Goal: Task Accomplishment & Management: Complete application form

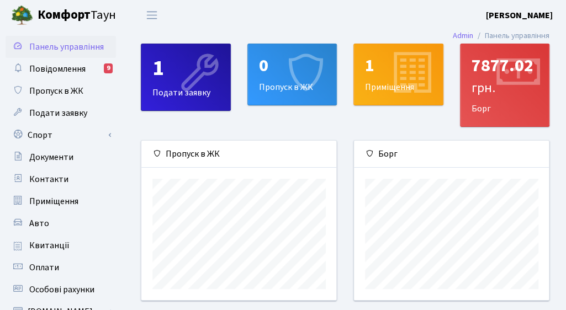
scroll to position [159, 195]
click at [296, 70] on icon at bounding box center [304, 74] width 52 height 52
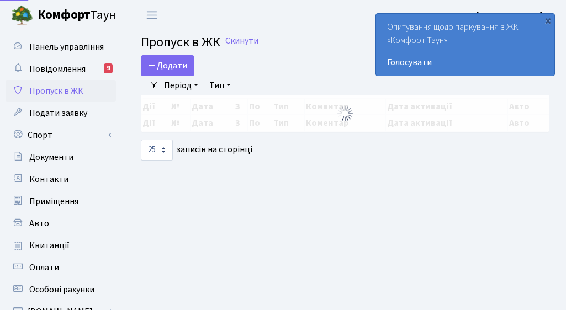
select select "25"
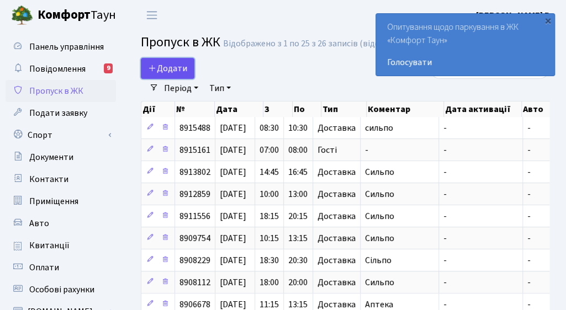
click at [179, 62] on span "Додати" at bounding box center [167, 68] width 39 height 12
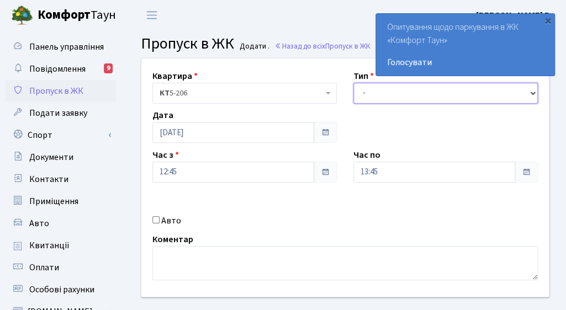
click at [428, 88] on select "- Доставка Таксі Гості Сервіс" at bounding box center [445, 93] width 184 height 21
select select "3"
click at [353, 83] on select "- Доставка Таксі Гості Сервіс" at bounding box center [445, 93] width 184 height 21
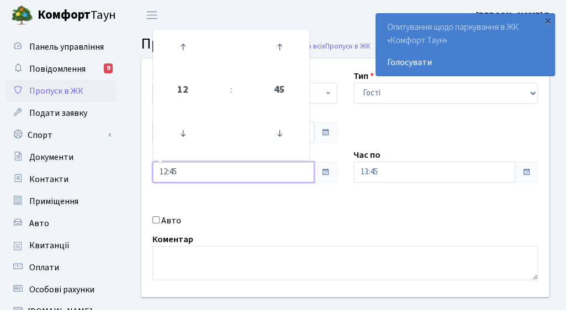
click at [298, 174] on input "12:45" at bounding box center [233, 172] width 162 height 21
click at [185, 50] on icon at bounding box center [183, 47] width 30 height 30
click at [281, 134] on icon at bounding box center [279, 134] width 30 height 30
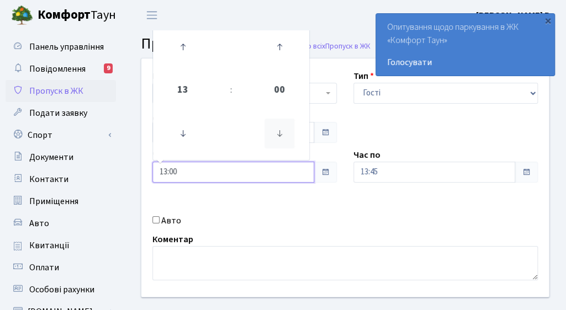
click at [281, 134] on icon at bounding box center [279, 134] width 30 height 30
click at [279, 48] on icon at bounding box center [279, 47] width 30 height 30
type input "13:00"
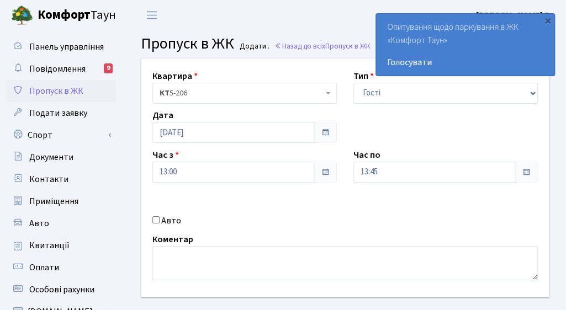
click at [529, 164] on span at bounding box center [525, 172] width 23 height 21
click at [506, 171] on input "13:45" at bounding box center [434, 172] width 162 height 21
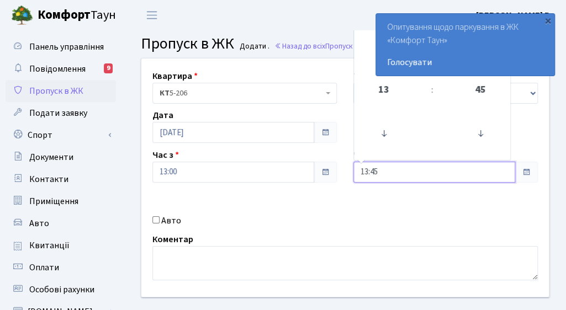
click at [506, 171] on input "13:45" at bounding box center [434, 172] width 162 height 21
click at [502, 173] on input "13:45" at bounding box center [434, 172] width 162 height 21
click at [467, 172] on input "13:45" at bounding box center [434, 172] width 162 height 21
click at [525, 172] on span at bounding box center [526, 172] width 9 height 9
click at [514, 175] on input "13:45" at bounding box center [434, 172] width 162 height 21
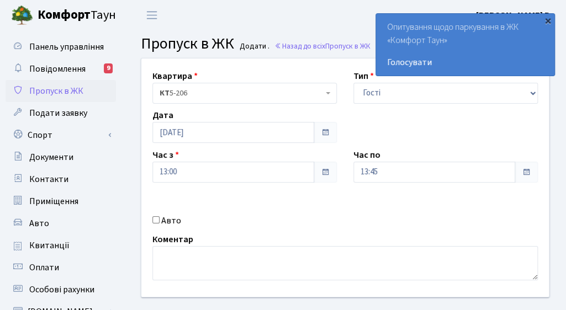
click at [550, 22] on div "×" at bounding box center [547, 20] width 11 height 11
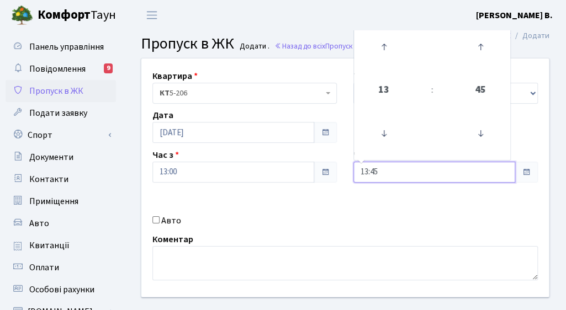
click at [432, 173] on input "13:45" at bounding box center [434, 172] width 162 height 21
click at [391, 46] on icon at bounding box center [384, 47] width 30 height 30
type input "14:45"
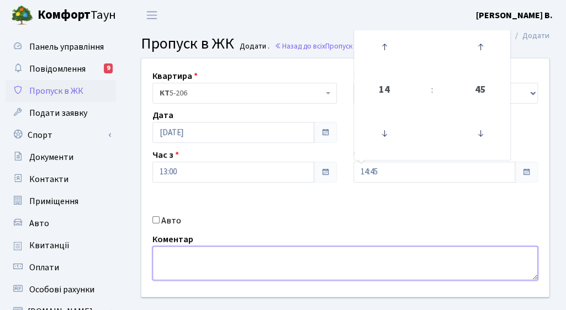
click at [394, 257] on textarea at bounding box center [344, 263] width 385 height 34
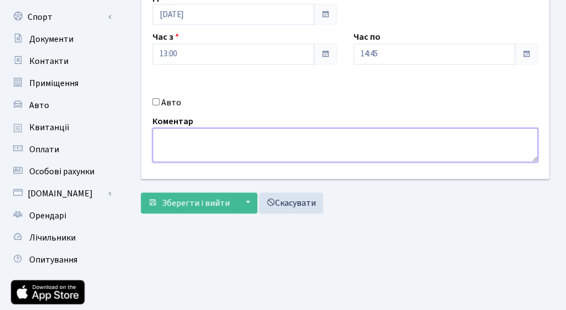
scroll to position [166, 0]
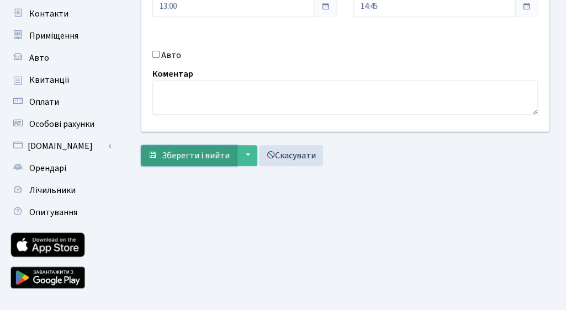
click at [196, 152] on span "Зберегти і вийти" at bounding box center [196, 156] width 68 height 12
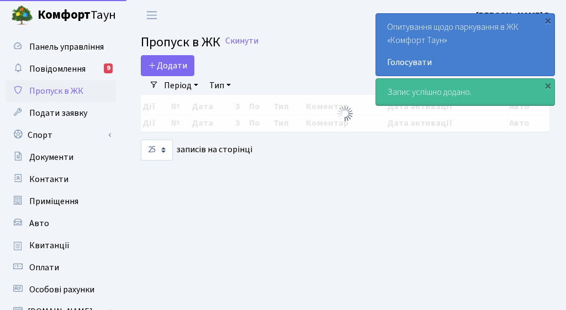
select select "25"
